Goal: Check status: Check status

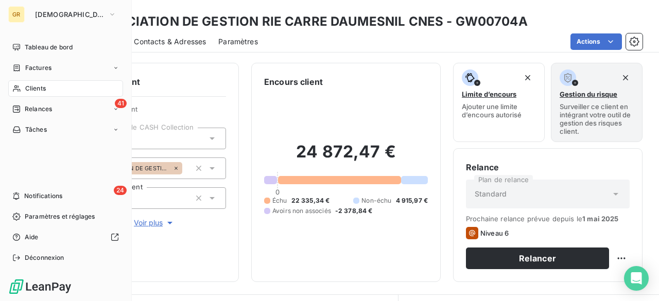
click at [82, 89] on div "Clients" at bounding box center [65, 88] width 115 height 16
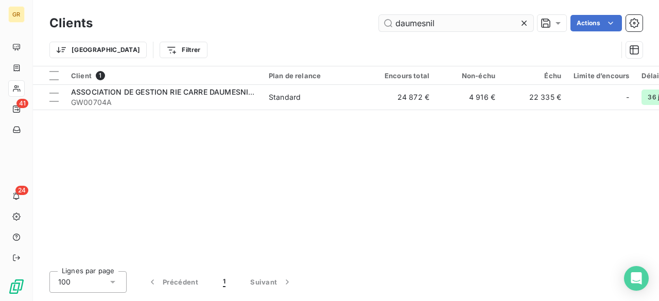
click at [445, 22] on input "daumesnil" at bounding box center [456, 23] width 155 height 16
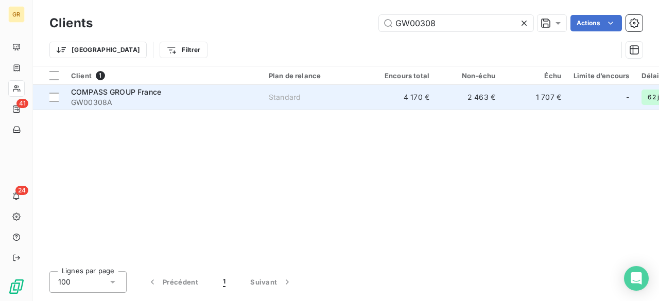
type input "GW00308"
click at [138, 99] on span "GW00308A" at bounding box center [163, 102] width 185 height 10
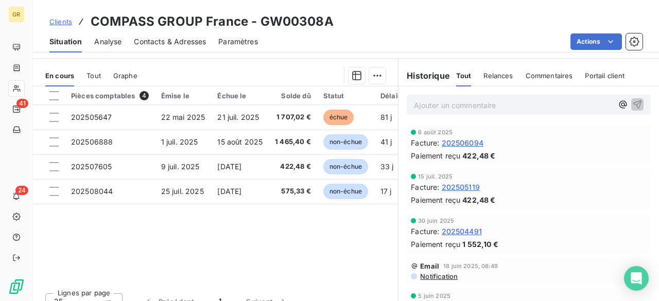
scroll to position [258, 0]
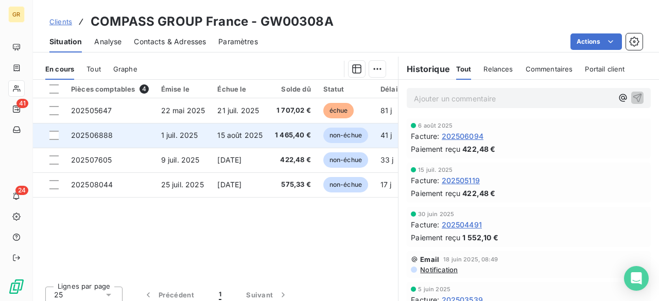
click at [209, 125] on td "1 juil. 2025" at bounding box center [183, 135] width 57 height 25
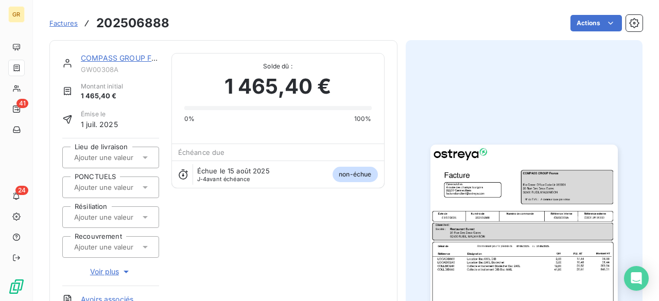
click at [544, 222] on img "button" at bounding box center [524, 277] width 187 height 265
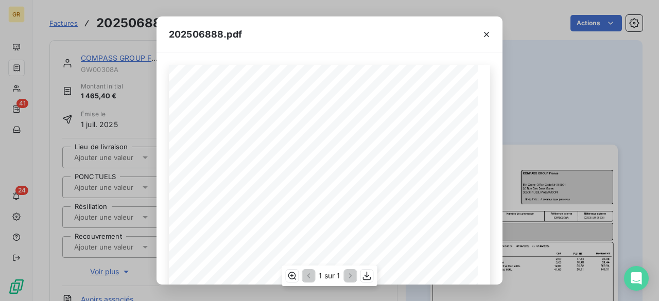
scroll to position [52, 0]
click at [379, 217] on span "41,00" at bounding box center [385, 218] width 13 height 5
click at [379, 214] on span "12,00" at bounding box center [385, 213] width 13 height 5
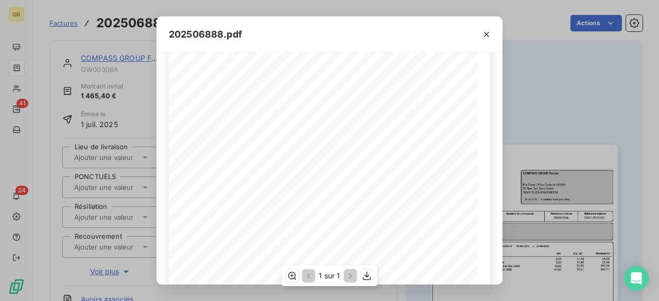
click at [379, 219] on span "41,00" at bounding box center [385, 218] width 13 height 5
click at [454, 209] on span "1 465,40" at bounding box center [462, 211] width 21 height 5
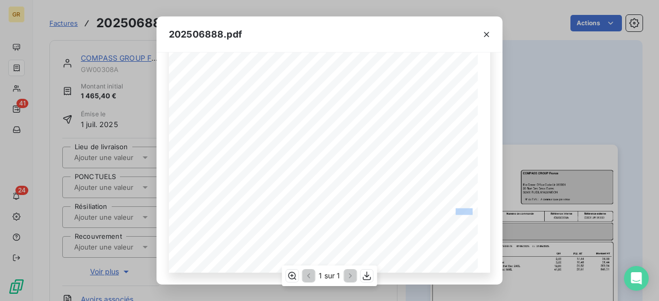
click at [454, 209] on span "1 465,40" at bounding box center [462, 211] width 21 height 5
